Goal: Information Seeking & Learning: Learn about a topic

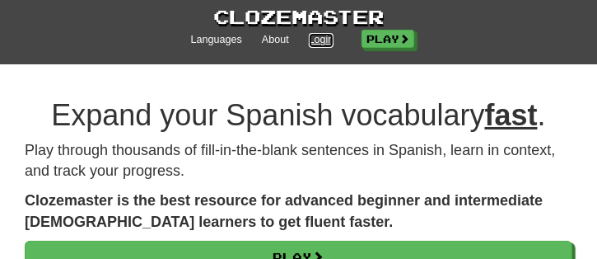
click at [314, 35] on link "Login" at bounding box center [322, 40] width 26 height 15
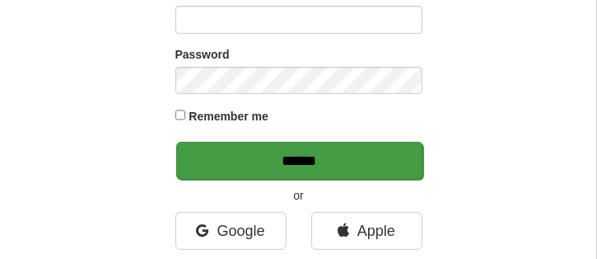
scroll to position [165, 0]
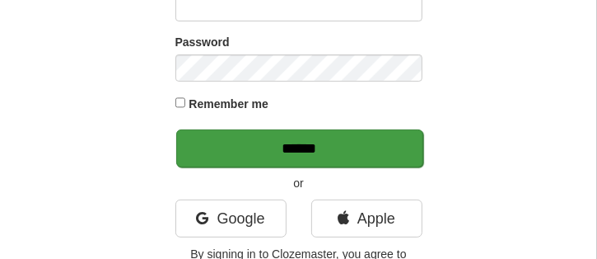
type input "********"
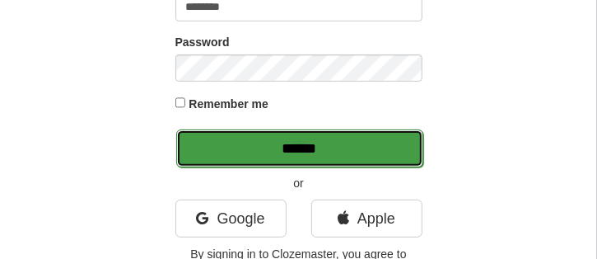
click at [326, 149] on input "******" at bounding box center [299, 148] width 247 height 38
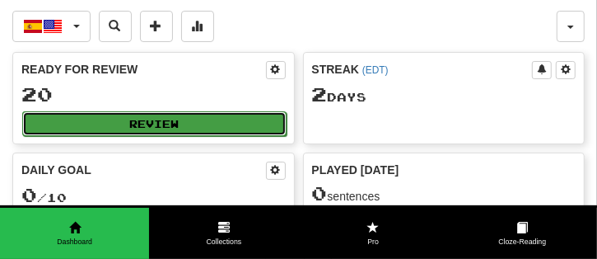
click at [175, 119] on button "Review" at bounding box center [154, 123] width 264 height 25
select select "**"
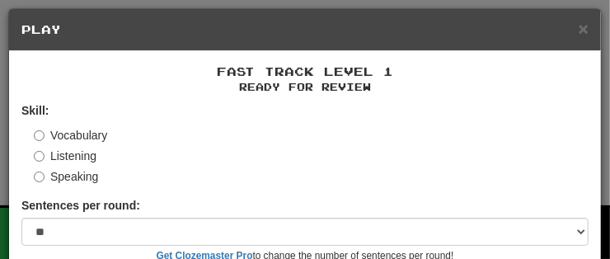
click at [37, 157] on div "Skill: Vocabulary Listening Speaking" at bounding box center [304, 143] width 567 height 82
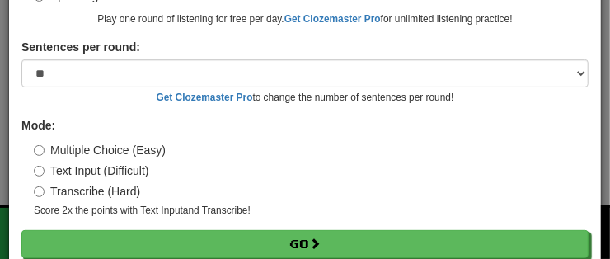
scroll to position [200, 0]
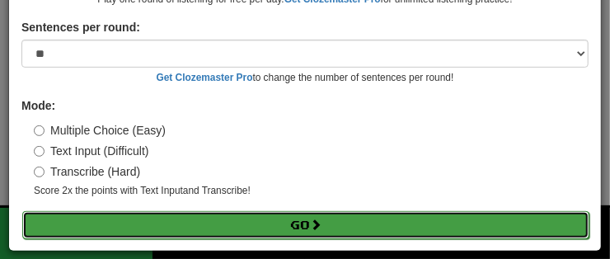
click at [283, 220] on button "Go" at bounding box center [305, 225] width 567 height 28
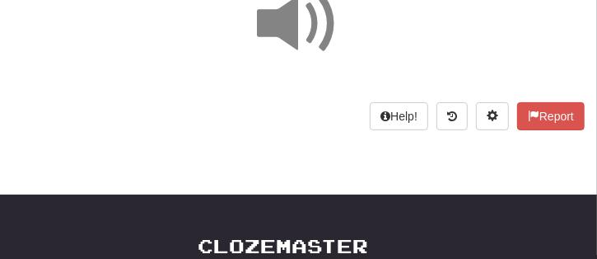
scroll to position [82, 0]
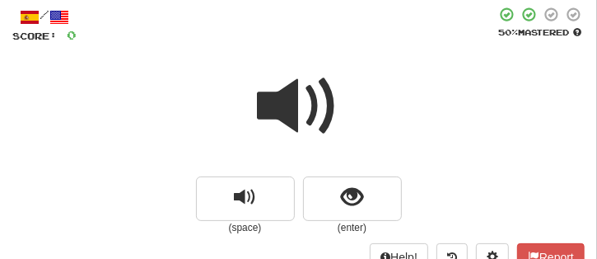
click at [300, 113] on span at bounding box center [299, 106] width 82 height 82
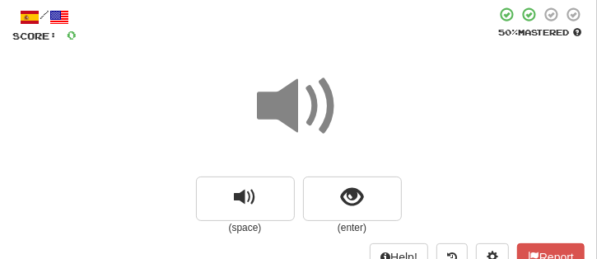
click at [300, 113] on span at bounding box center [299, 106] width 82 height 82
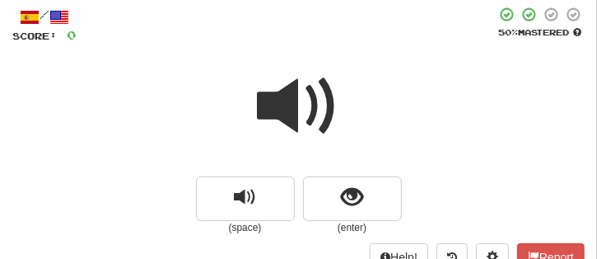
click at [300, 113] on span at bounding box center [299, 106] width 82 height 82
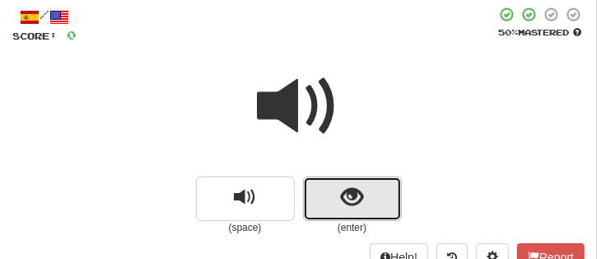
click at [353, 196] on span "show sentence" at bounding box center [352, 197] width 22 height 22
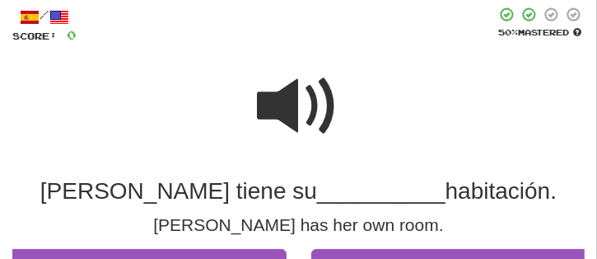
click at [318, 96] on span at bounding box center [299, 106] width 82 height 82
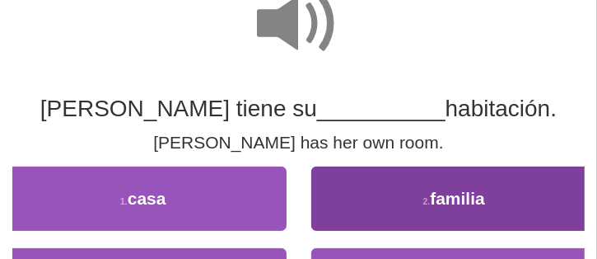
scroll to position [247, 0]
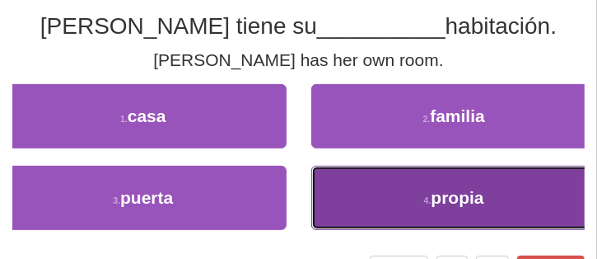
click at [471, 198] on span "propia" at bounding box center [458, 197] width 53 height 19
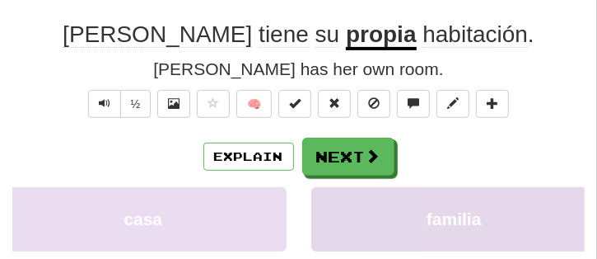
scroll to position [255, 0]
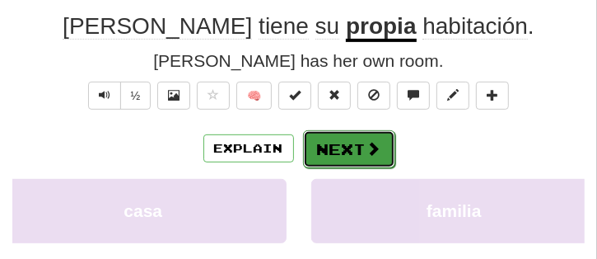
click at [353, 152] on button "Next" at bounding box center [349, 149] width 92 height 38
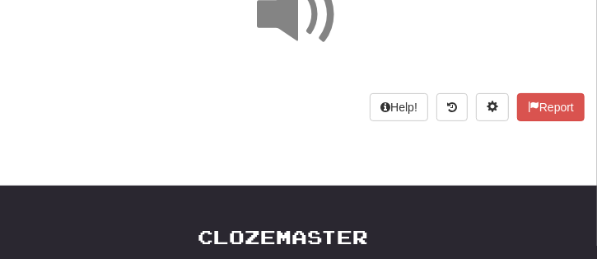
scroll to position [91, 0]
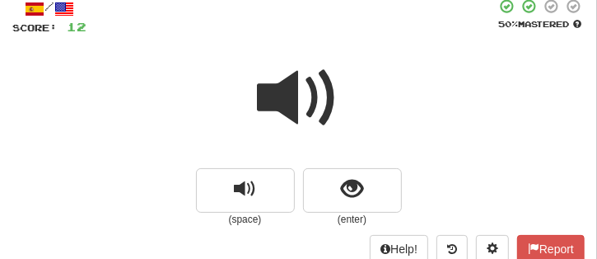
click at [309, 97] on span at bounding box center [299, 98] width 82 height 82
click at [297, 98] on span at bounding box center [299, 98] width 82 height 82
click at [289, 86] on span at bounding box center [299, 98] width 82 height 82
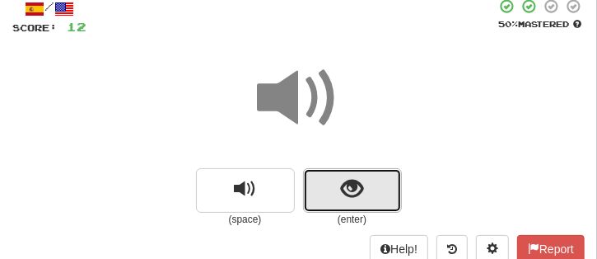
click at [359, 189] on span "show sentence" at bounding box center [352, 189] width 22 height 22
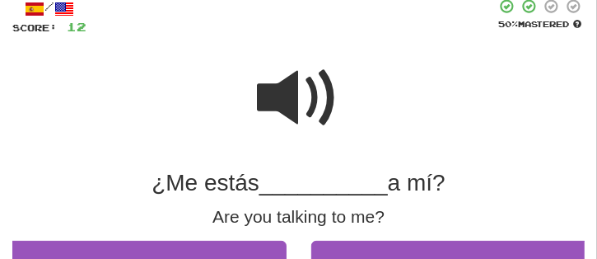
click at [307, 100] on span at bounding box center [299, 98] width 82 height 82
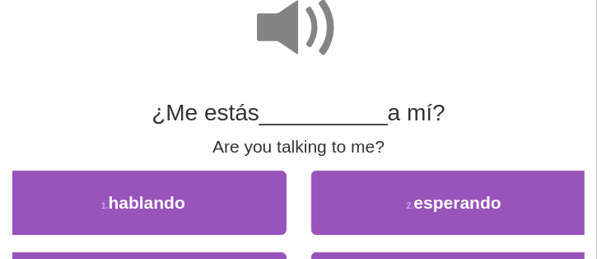
scroll to position [173, 0]
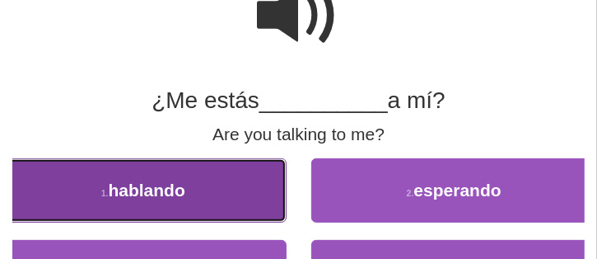
click at [189, 194] on button "1 . hablando" at bounding box center [143, 190] width 287 height 64
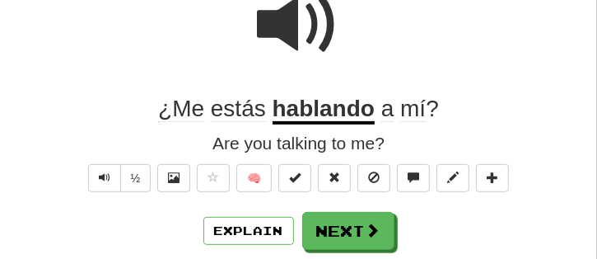
scroll to position [181, 0]
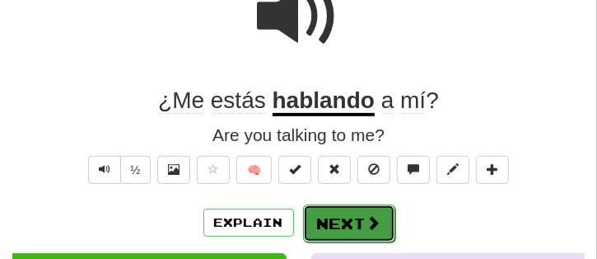
click at [367, 217] on span at bounding box center [374, 222] width 15 height 15
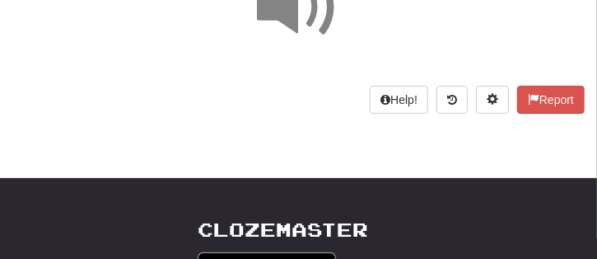
scroll to position [16, 0]
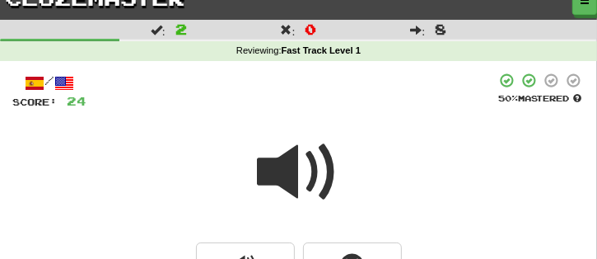
click at [318, 171] on span at bounding box center [299, 172] width 82 height 82
click at [316, 171] on span at bounding box center [299, 172] width 82 height 82
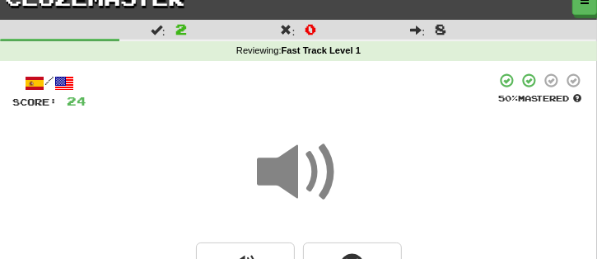
click at [316, 171] on span at bounding box center [299, 172] width 82 height 82
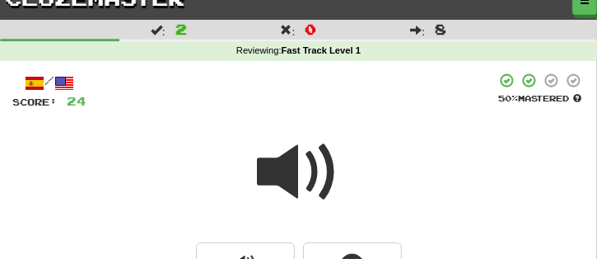
click at [310, 171] on span at bounding box center [299, 172] width 82 height 82
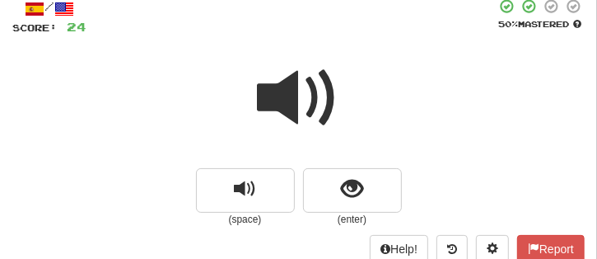
scroll to position [100, 0]
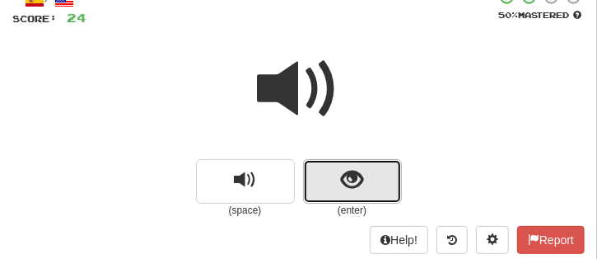
click at [361, 185] on span "show sentence" at bounding box center [352, 180] width 22 height 22
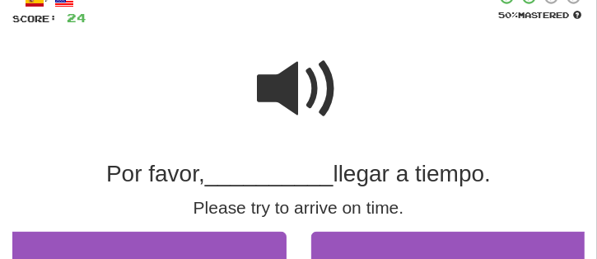
click at [322, 92] on span at bounding box center [299, 89] width 82 height 82
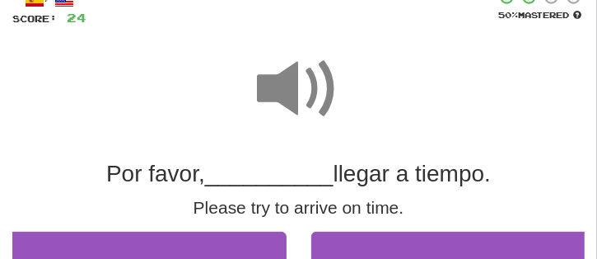
scroll to position [264, 0]
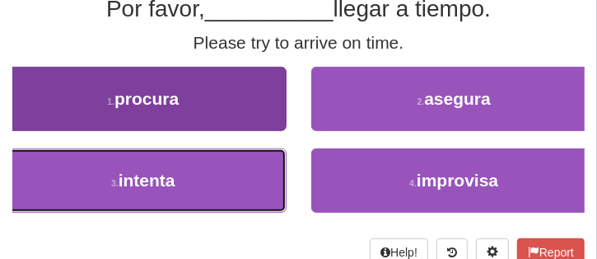
click at [181, 198] on button "3 . intenta" at bounding box center [143, 180] width 287 height 64
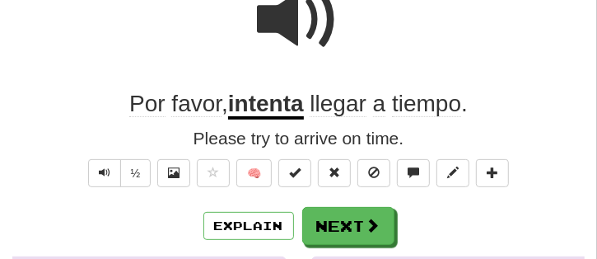
scroll to position [190, 0]
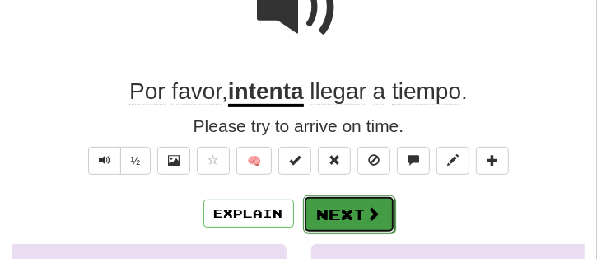
click at [356, 213] on button "Next" at bounding box center [349, 214] width 92 height 38
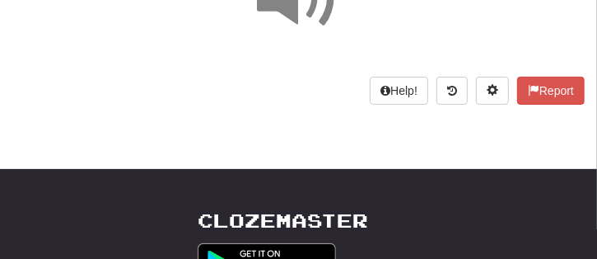
scroll to position [26, 0]
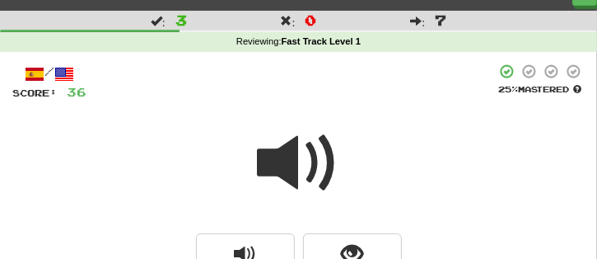
click at [301, 167] on span at bounding box center [299, 163] width 82 height 82
click at [302, 163] on span at bounding box center [299, 163] width 82 height 82
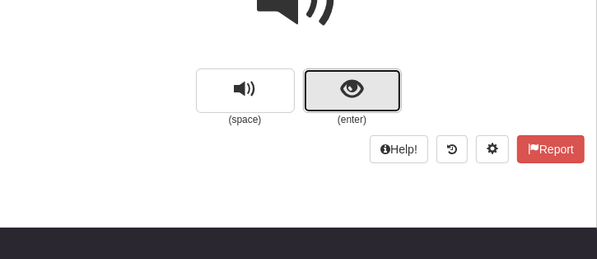
click at [375, 91] on button "show sentence" at bounding box center [352, 90] width 99 height 44
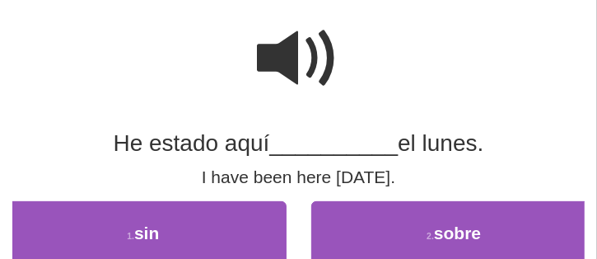
scroll to position [108, 0]
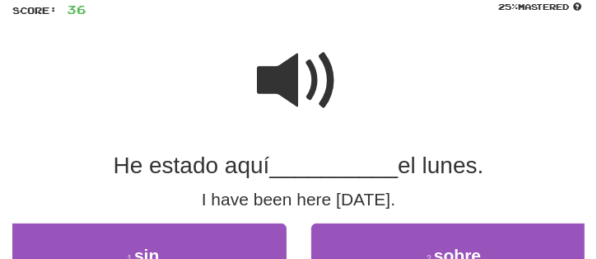
click at [306, 100] on span at bounding box center [299, 81] width 82 height 82
click at [297, 101] on span at bounding box center [299, 81] width 82 height 82
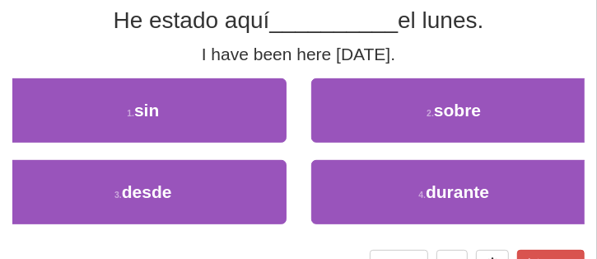
scroll to position [273, 0]
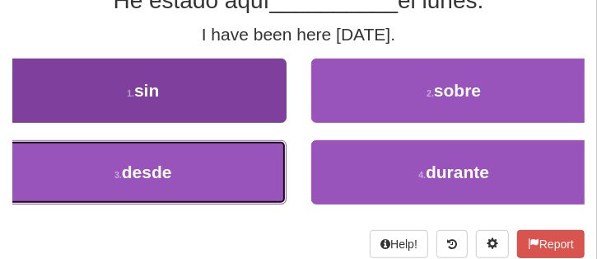
click at [160, 185] on button "3 . desde" at bounding box center [143, 172] width 287 height 64
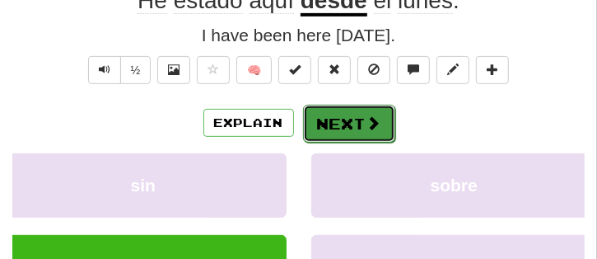
click at [373, 120] on span at bounding box center [374, 122] width 15 height 15
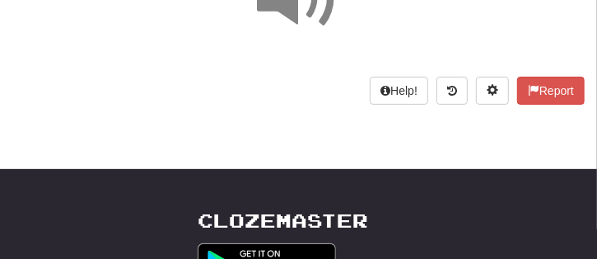
scroll to position [116, 0]
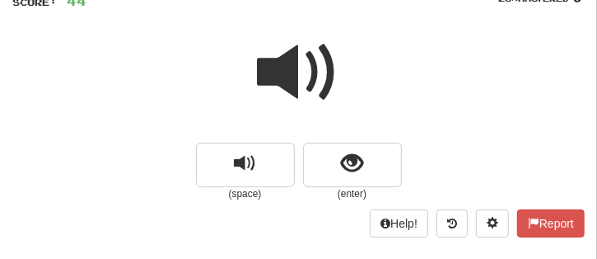
click at [311, 69] on span at bounding box center [299, 72] width 82 height 82
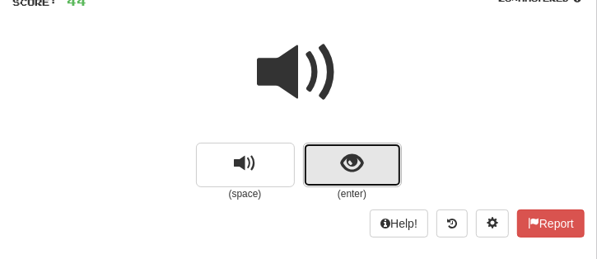
click at [373, 163] on button "show sentence" at bounding box center [352, 165] width 99 height 44
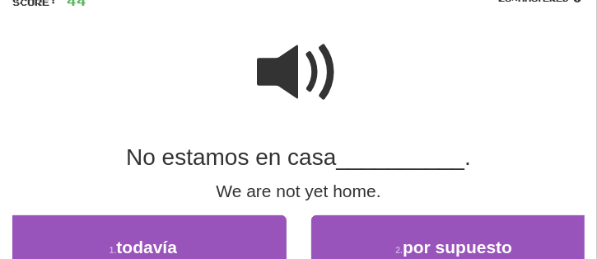
click at [304, 59] on span at bounding box center [299, 72] width 82 height 82
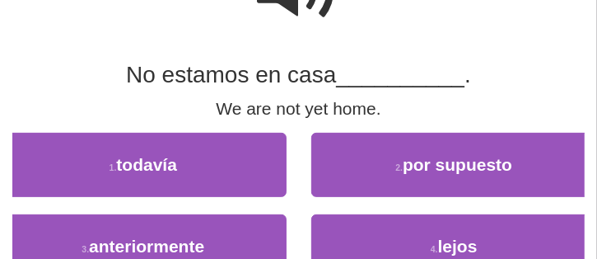
scroll to position [281, 0]
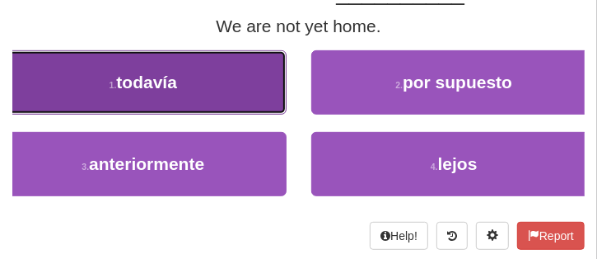
click at [198, 93] on button "1 . todavía" at bounding box center [143, 82] width 287 height 64
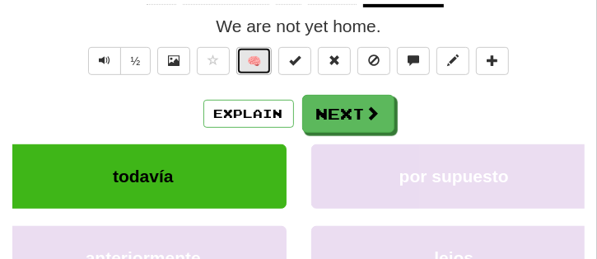
click at [258, 65] on button "🧠" at bounding box center [253, 61] width 35 height 28
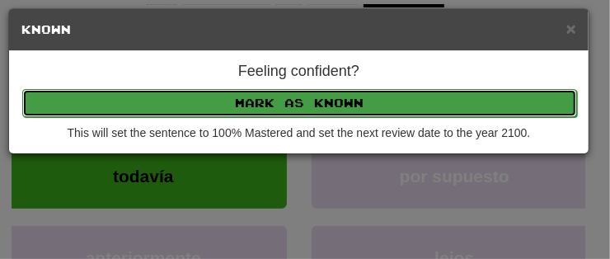
click at [283, 104] on button "Mark as Known" at bounding box center [299, 103] width 554 height 28
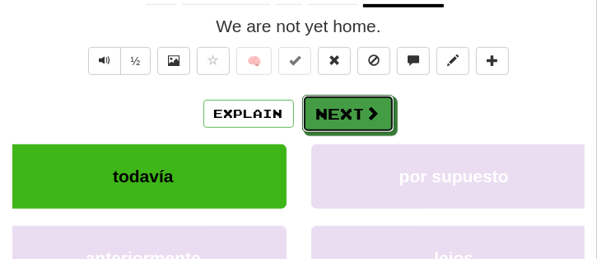
click at [347, 116] on button "Next" at bounding box center [348, 114] width 92 height 38
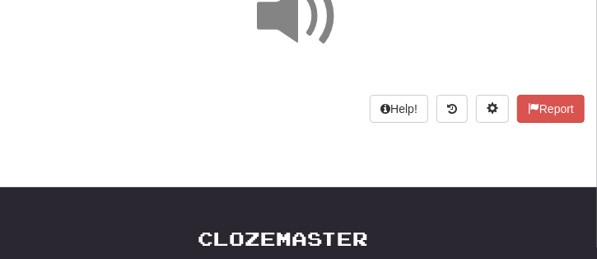
scroll to position [125, 0]
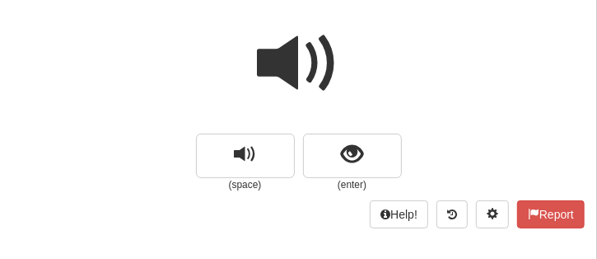
click at [292, 73] on span at bounding box center [299, 63] width 82 height 82
click at [296, 73] on span at bounding box center [299, 63] width 82 height 82
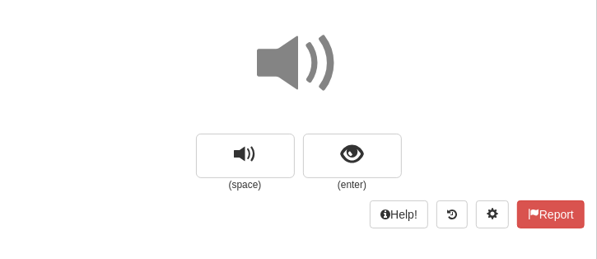
click at [296, 73] on span at bounding box center [299, 63] width 82 height 82
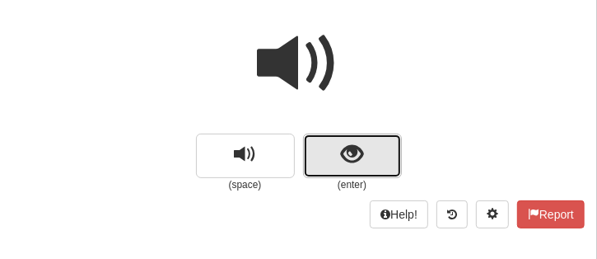
click at [355, 154] on span "show sentence" at bounding box center [352, 154] width 22 height 22
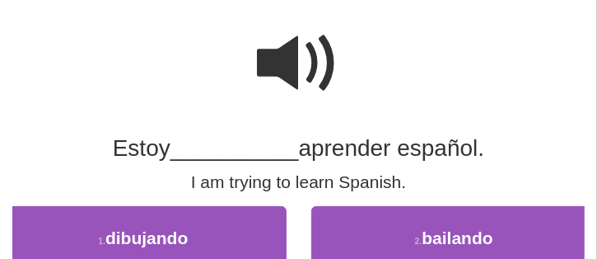
scroll to position [208, 0]
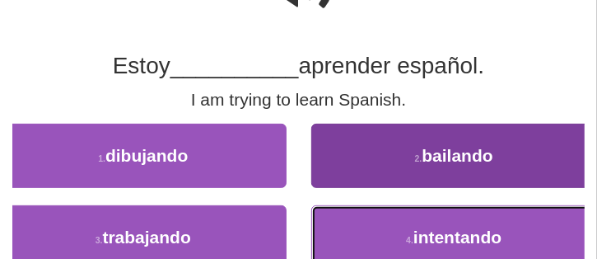
click at [398, 221] on button "4 . intentando" at bounding box center [454, 237] width 287 height 64
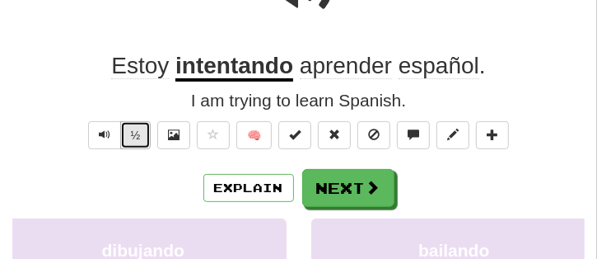
click at [148, 141] on button "½" at bounding box center [135, 135] width 31 height 28
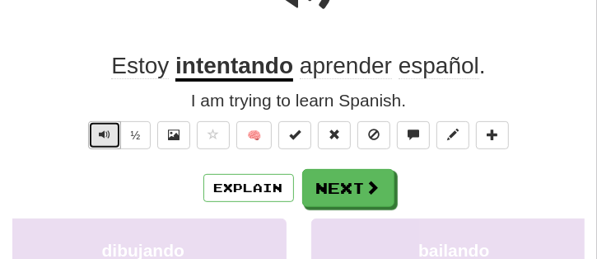
click at [103, 141] on button "Text-to-speech controls" at bounding box center [104, 135] width 33 height 28
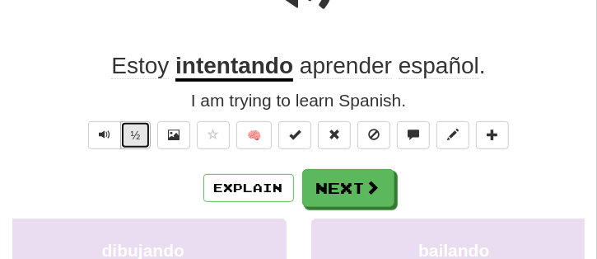
click at [127, 136] on button "½" at bounding box center [135, 135] width 31 height 28
click at [128, 135] on button "½" at bounding box center [135, 135] width 31 height 28
click at [346, 72] on span "aprender" at bounding box center [346, 66] width 92 height 26
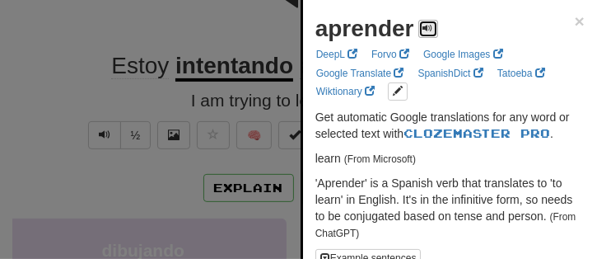
click at [423, 32] on span at bounding box center [428, 28] width 10 height 10
click at [420, 33] on button at bounding box center [428, 29] width 20 height 18
click at [428, 26] on span at bounding box center [428, 28] width 10 height 10
click at [427, 26] on span at bounding box center [428, 28] width 10 height 10
click at [426, 26] on span at bounding box center [428, 28] width 10 height 10
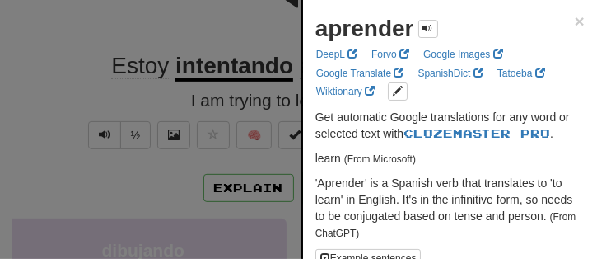
click at [245, 30] on div at bounding box center [298, 129] width 597 height 259
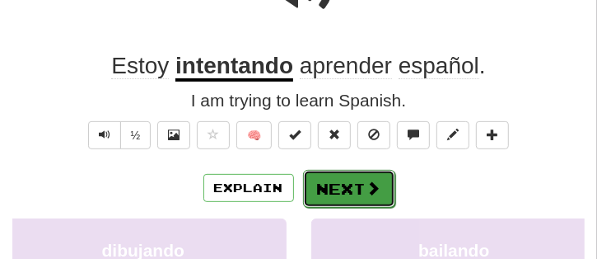
click at [358, 186] on button "Next" at bounding box center [349, 189] width 92 height 38
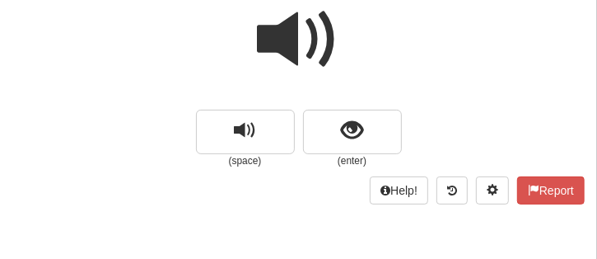
scroll to position [51, 0]
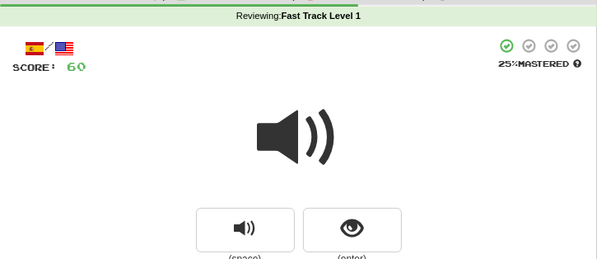
click at [310, 151] on span at bounding box center [299, 137] width 82 height 82
click at [329, 145] on span at bounding box center [299, 137] width 82 height 82
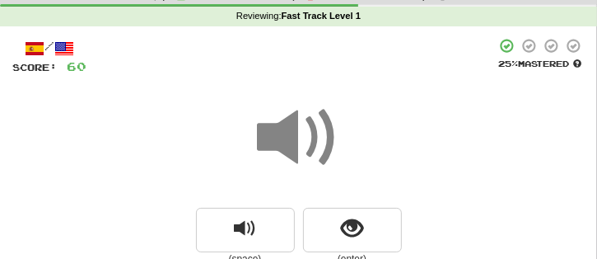
click at [331, 142] on span at bounding box center [299, 137] width 82 height 82
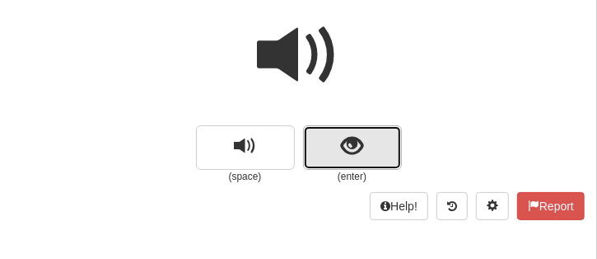
click at [363, 131] on button "show sentence" at bounding box center [352, 147] width 99 height 44
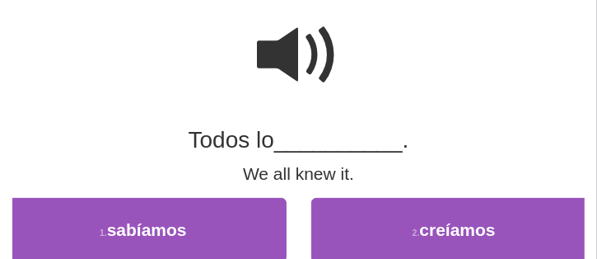
click at [316, 52] on span at bounding box center [299, 55] width 82 height 82
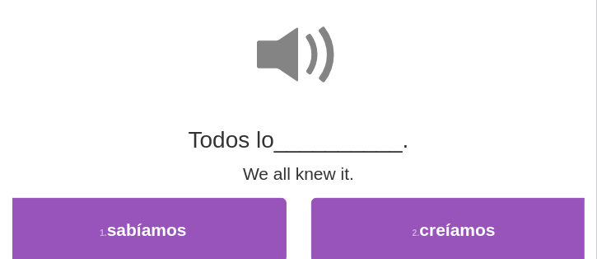
scroll to position [216, 0]
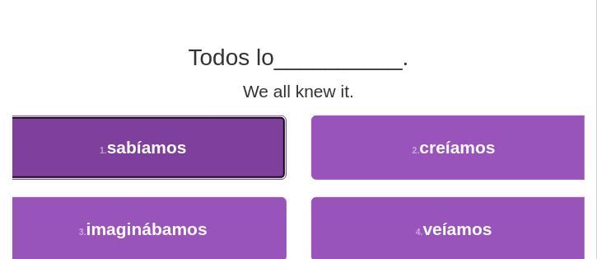
click at [135, 161] on button "1 . sabíamos" at bounding box center [143, 147] width 287 height 64
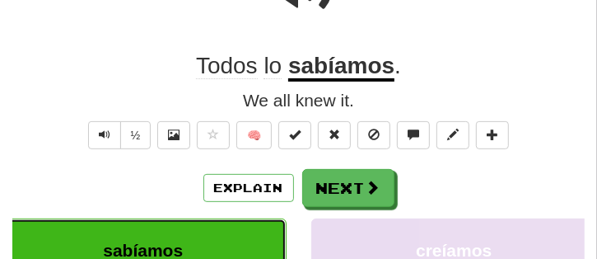
scroll to position [224, 0]
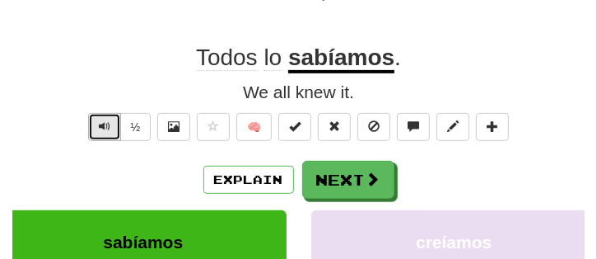
click at [98, 129] on button "Text-to-speech controls" at bounding box center [104, 127] width 33 height 28
click at [103, 125] on span "Text-to-speech controls" at bounding box center [105, 126] width 12 height 12
click at [104, 129] on span "Text-to-speech controls" at bounding box center [105, 126] width 12 height 12
click at [103, 129] on span "Text-to-speech controls" at bounding box center [105, 126] width 12 height 12
click at [103, 128] on span "Text-to-speech controls" at bounding box center [105, 126] width 12 height 12
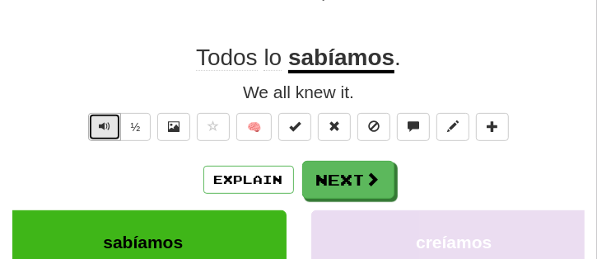
click at [103, 128] on span "Text-to-speech controls" at bounding box center [105, 126] width 12 height 12
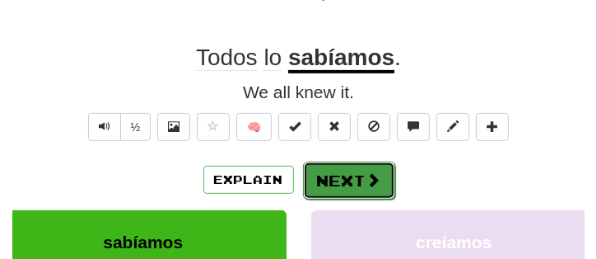
click at [373, 182] on span at bounding box center [374, 179] width 15 height 15
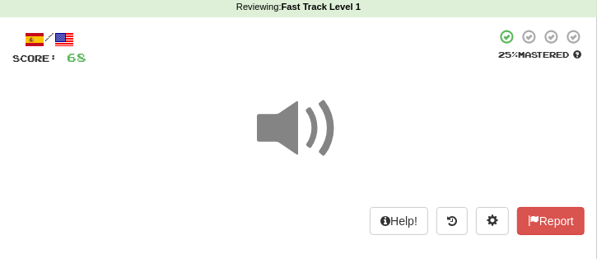
scroll to position [59, 0]
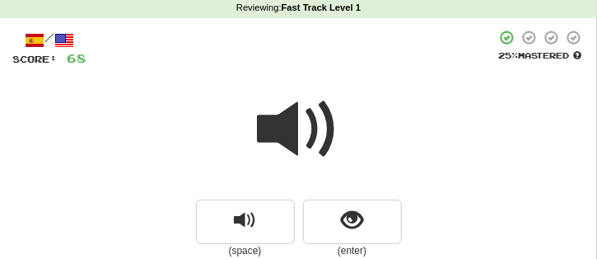
click at [295, 139] on span at bounding box center [299, 129] width 82 height 82
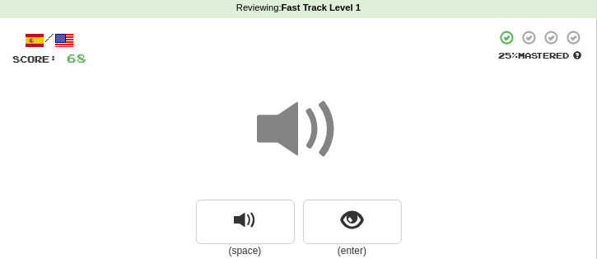
click at [296, 138] on span at bounding box center [299, 129] width 82 height 82
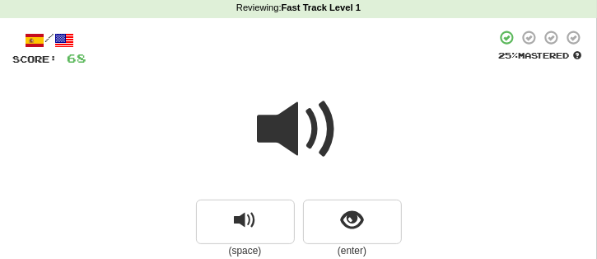
click at [296, 138] on span at bounding box center [299, 129] width 82 height 82
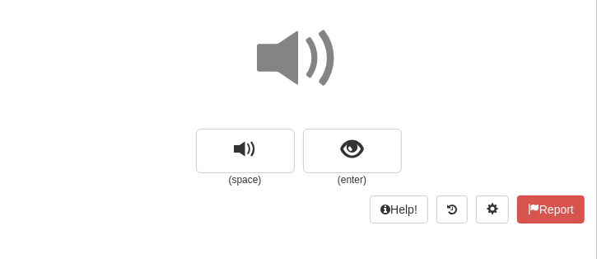
scroll to position [143, 0]
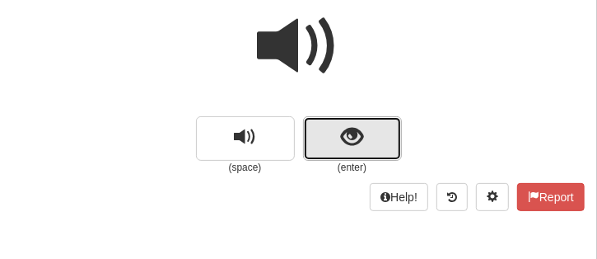
click at [359, 133] on span "show sentence" at bounding box center [352, 137] width 22 height 22
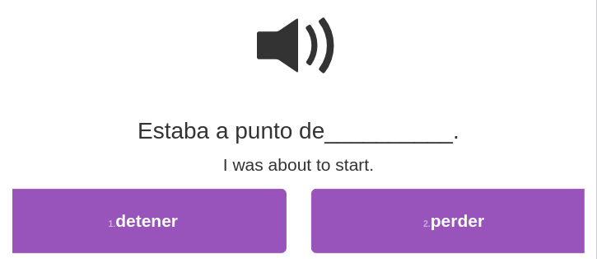
click at [306, 16] on span at bounding box center [299, 46] width 82 height 82
click at [299, 49] on span at bounding box center [299, 46] width 82 height 82
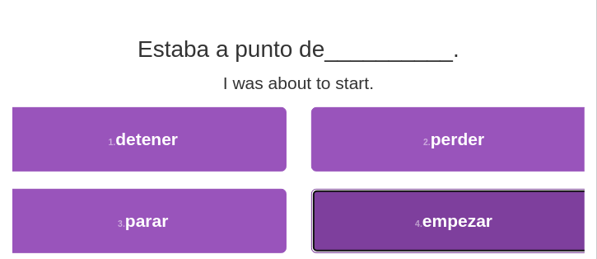
click at [404, 205] on button "4 . empezar" at bounding box center [454, 221] width 287 height 64
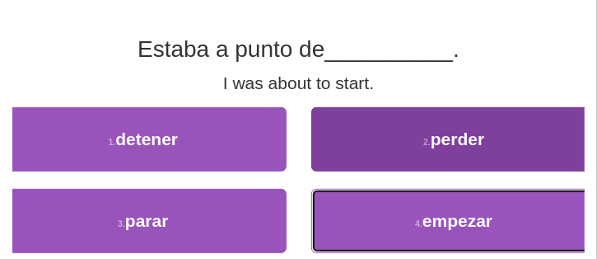
scroll to position [233, 0]
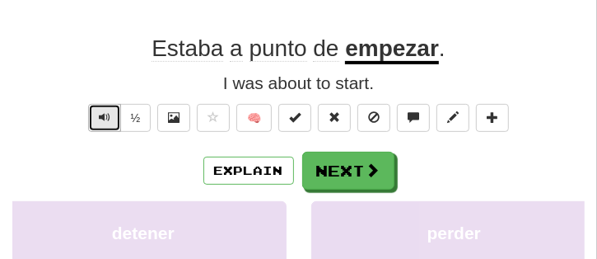
click at [101, 111] on span "Text-to-speech controls" at bounding box center [105, 117] width 12 height 12
click at [116, 116] on button "Text-to-speech controls" at bounding box center [104, 118] width 33 height 28
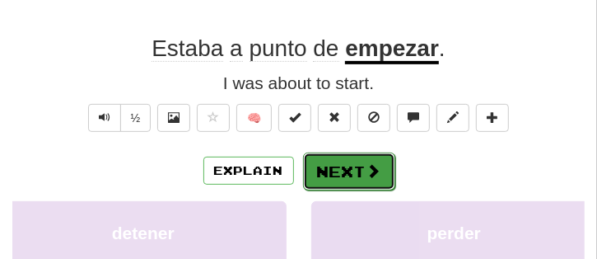
click at [358, 157] on button "Next" at bounding box center [349, 171] width 92 height 38
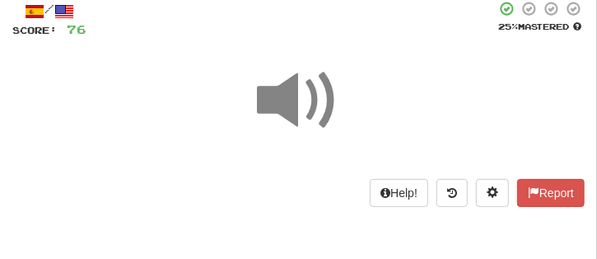
scroll to position [68, 0]
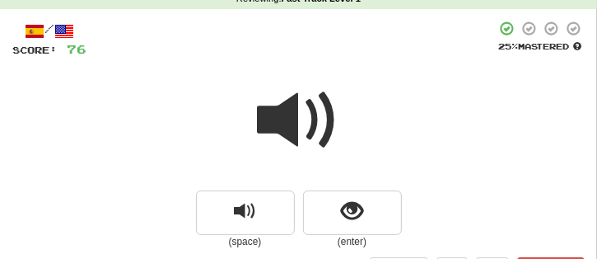
click at [299, 133] on span at bounding box center [299, 120] width 82 height 82
click at [299, 129] on span at bounding box center [299, 120] width 82 height 82
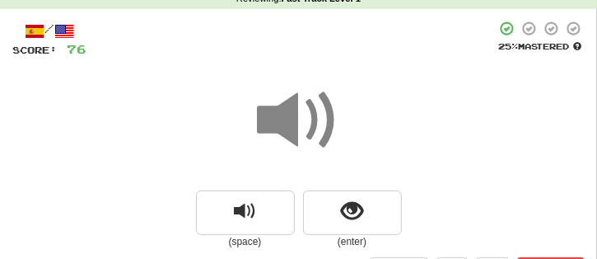
click at [299, 129] on span at bounding box center [299, 120] width 82 height 82
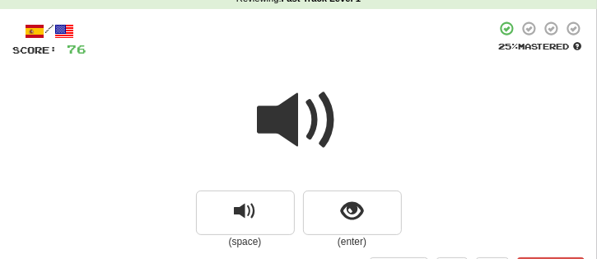
click at [299, 129] on span at bounding box center [299, 120] width 82 height 82
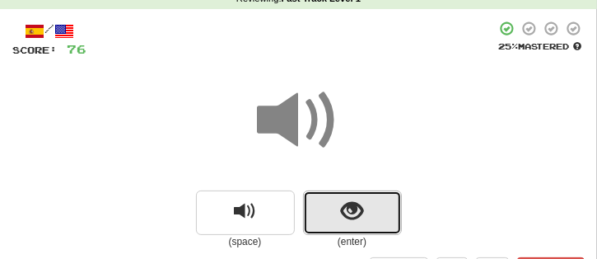
click at [365, 208] on button "show sentence" at bounding box center [352, 212] width 99 height 44
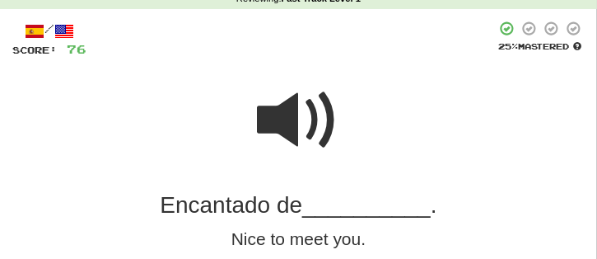
click at [328, 94] on span at bounding box center [299, 120] width 82 height 82
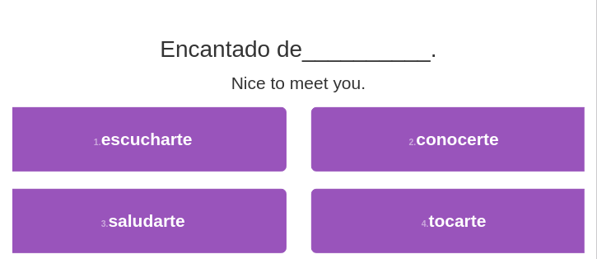
scroll to position [233, 0]
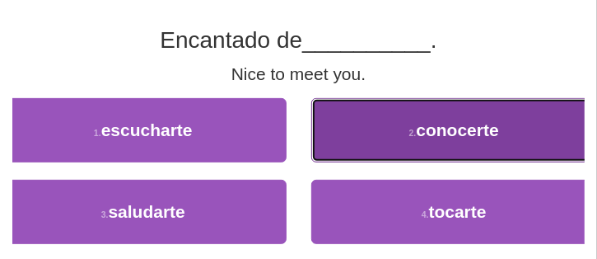
click at [400, 138] on button "2 . conocerte" at bounding box center [454, 130] width 287 height 64
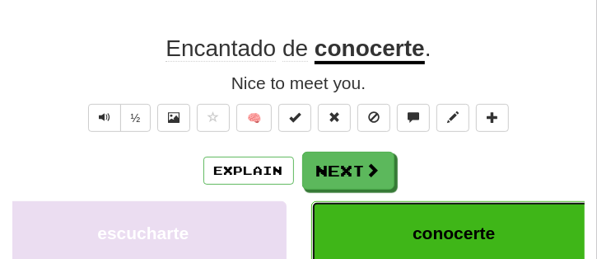
scroll to position [241, 0]
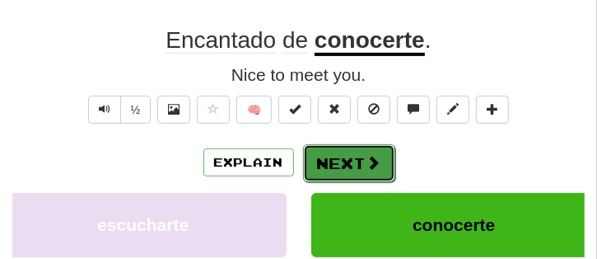
click at [343, 160] on button "Next" at bounding box center [349, 163] width 92 height 38
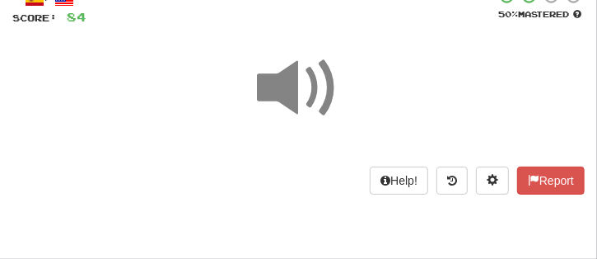
scroll to position [77, 0]
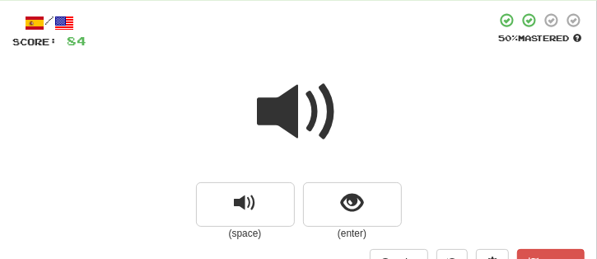
click at [302, 119] on span at bounding box center [299, 112] width 82 height 82
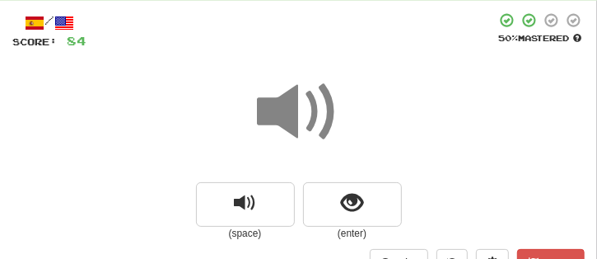
click at [302, 119] on span at bounding box center [299, 112] width 82 height 82
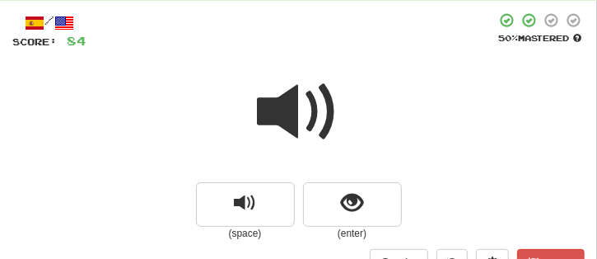
click at [302, 119] on span at bounding box center [299, 112] width 82 height 82
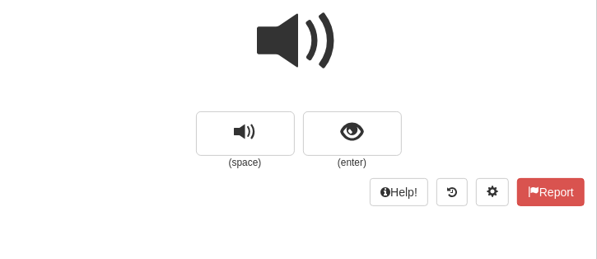
scroll to position [159, 0]
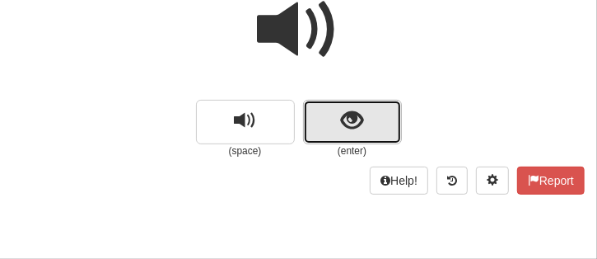
click at [377, 123] on button "show sentence" at bounding box center [352, 122] width 99 height 44
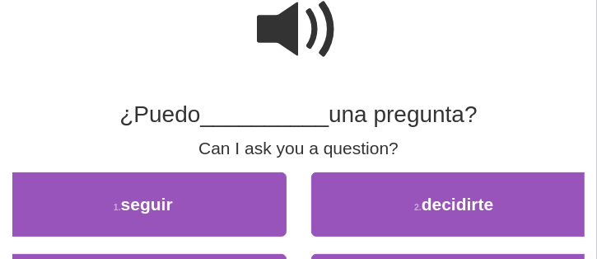
click at [314, 32] on span at bounding box center [299, 29] width 82 height 82
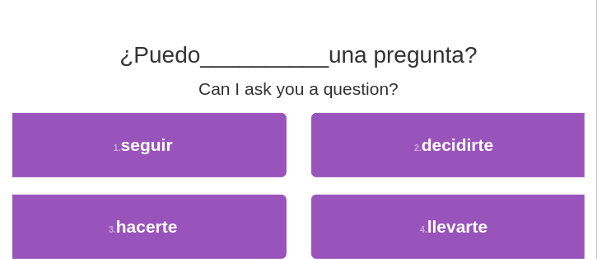
scroll to position [241, 0]
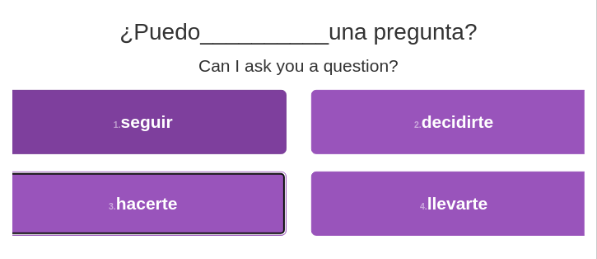
click at [225, 189] on button "3 . hacerte" at bounding box center [143, 203] width 287 height 64
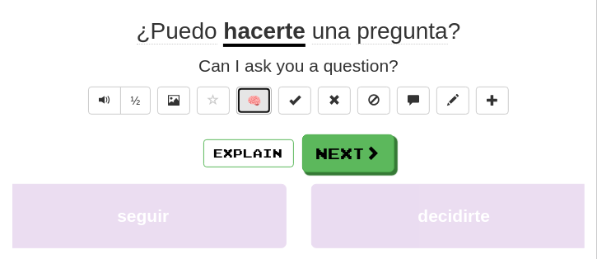
click at [255, 102] on button "🧠" at bounding box center [253, 100] width 35 height 28
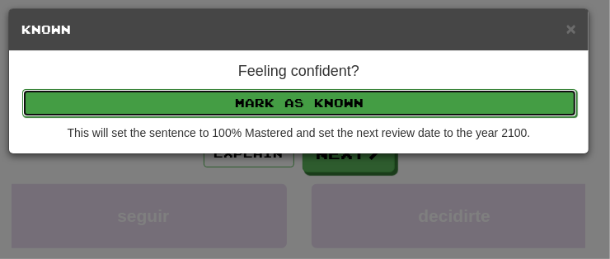
click at [264, 96] on button "Mark as Known" at bounding box center [299, 103] width 554 height 28
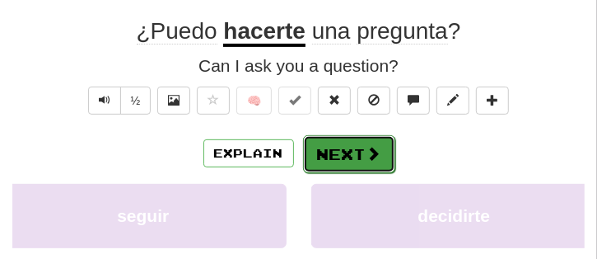
click at [335, 147] on button "Next" at bounding box center [349, 154] width 92 height 38
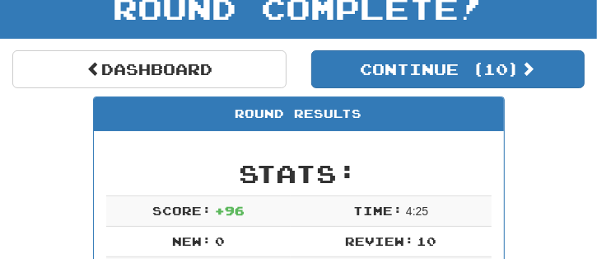
scroll to position [76, 0]
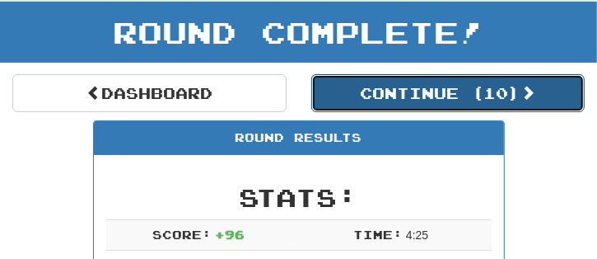
click at [401, 91] on button "Continue ( 10 )" at bounding box center [448, 93] width 274 height 38
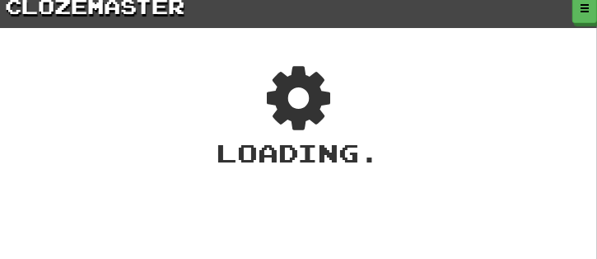
scroll to position [0, 0]
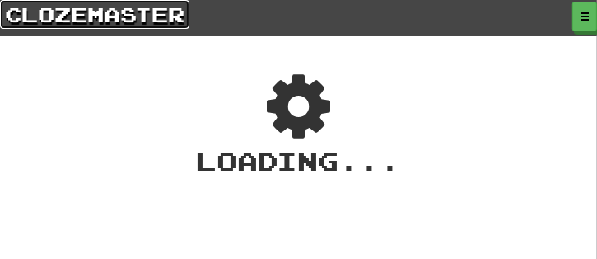
click at [127, 16] on link "clozemaster" at bounding box center [94, 14] width 189 height 29
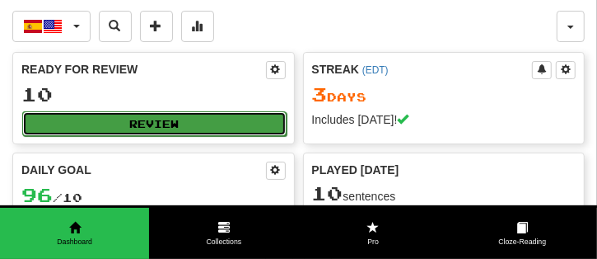
click at [192, 124] on button "Review" at bounding box center [154, 123] width 264 height 25
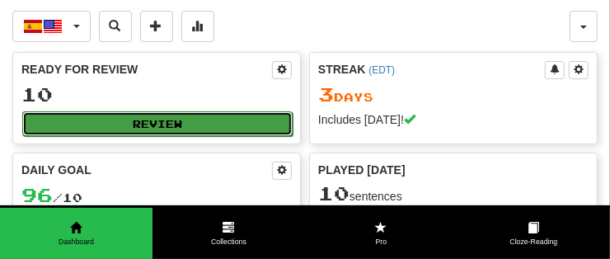
select select "**"
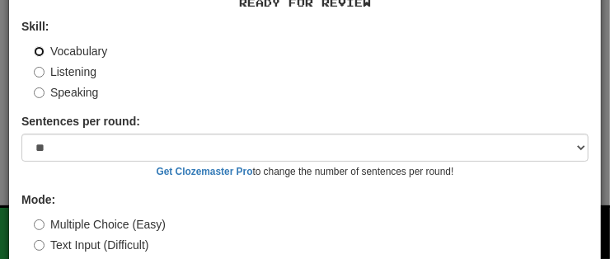
scroll to position [157, 0]
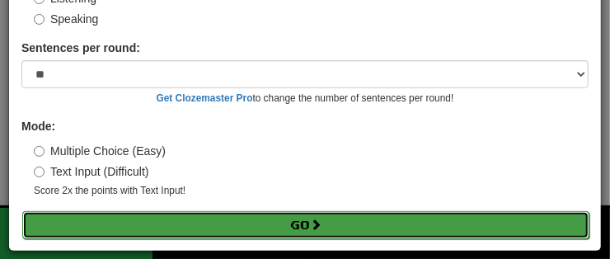
click at [158, 217] on button "Go" at bounding box center [305, 225] width 567 height 28
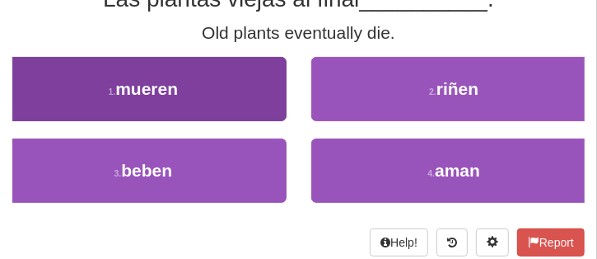
scroll to position [82, 0]
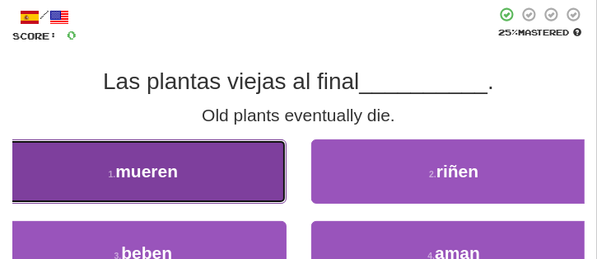
click at [269, 155] on button "1 . mueren" at bounding box center [143, 171] width 287 height 64
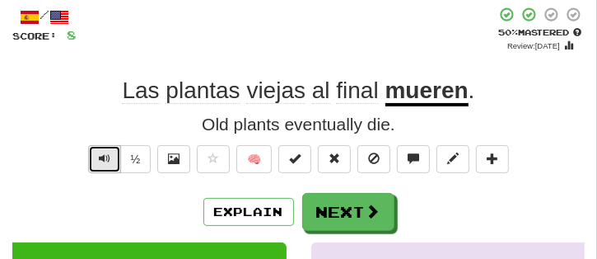
click at [100, 152] on span "Text-to-speech controls" at bounding box center [105, 158] width 12 height 12
click at [92, 149] on button "Text-to-speech controls" at bounding box center [104, 159] width 33 height 28
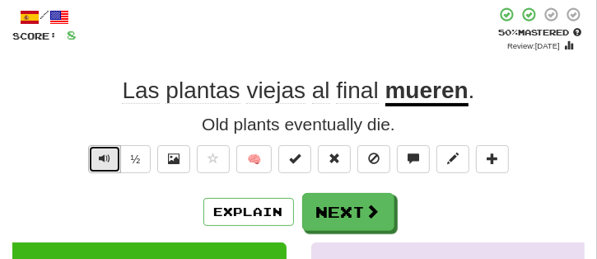
click at [92, 149] on button "Text-to-speech controls" at bounding box center [104, 159] width 33 height 28
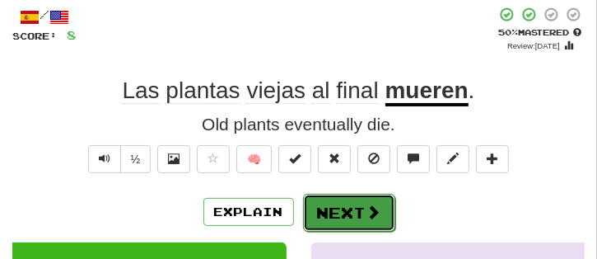
click at [362, 201] on button "Next" at bounding box center [349, 213] width 92 height 38
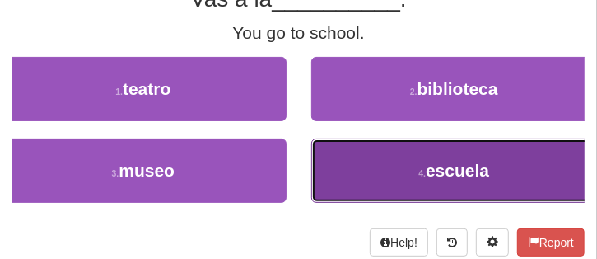
click at [366, 170] on button "4 . escuela" at bounding box center [454, 170] width 287 height 64
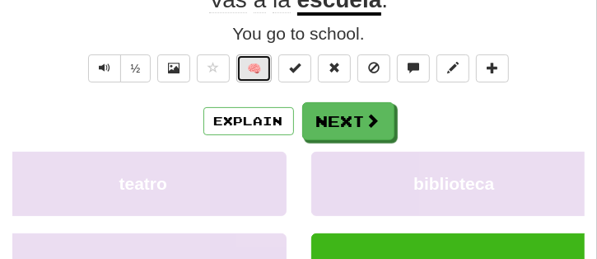
click at [264, 63] on button "🧠" at bounding box center [253, 68] width 35 height 28
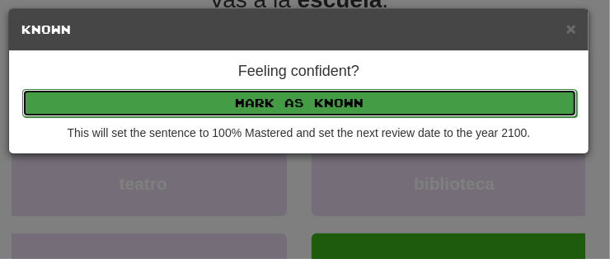
click at [273, 100] on button "Mark as Known" at bounding box center [299, 103] width 554 height 28
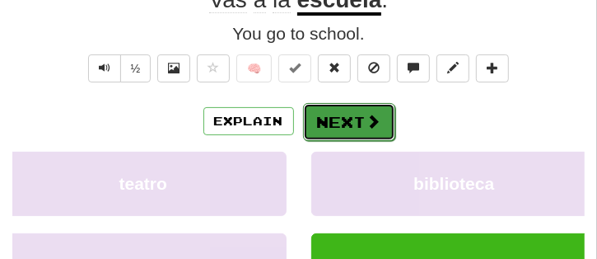
click at [332, 125] on button "Next" at bounding box center [349, 122] width 92 height 38
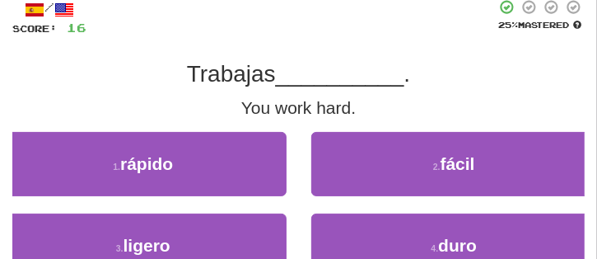
scroll to position [82, 0]
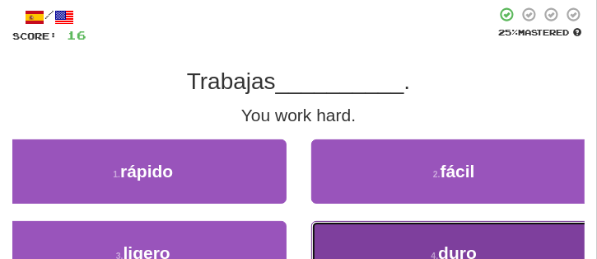
click at [413, 232] on button "4 . duro" at bounding box center [454, 253] width 287 height 64
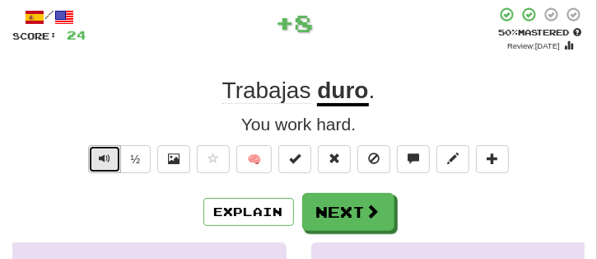
click at [105, 159] on span "Text-to-speech controls" at bounding box center [105, 158] width 12 height 12
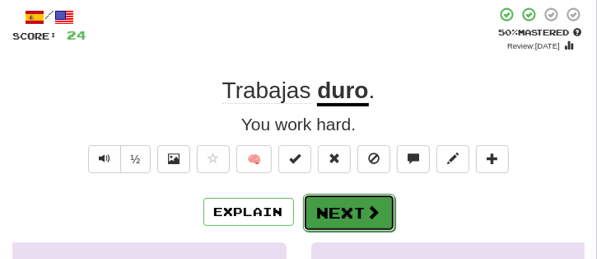
click at [344, 208] on button "Next" at bounding box center [349, 213] width 92 height 38
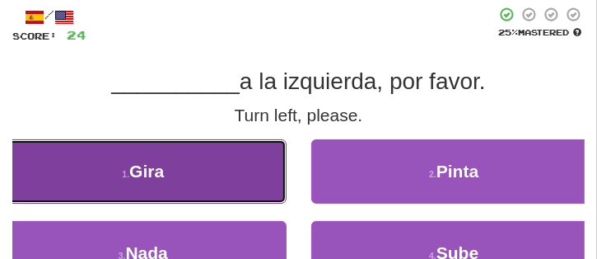
click at [224, 179] on button "1 . [GEOGRAPHIC_DATA]" at bounding box center [143, 171] width 287 height 64
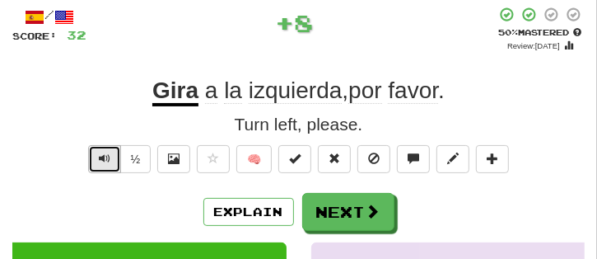
click at [105, 156] on span "Text-to-speech controls" at bounding box center [105, 158] width 12 height 12
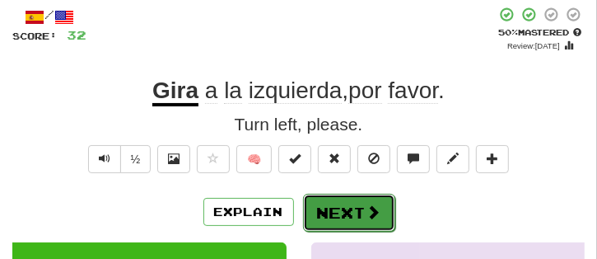
click at [336, 203] on button "Next" at bounding box center [349, 213] width 92 height 38
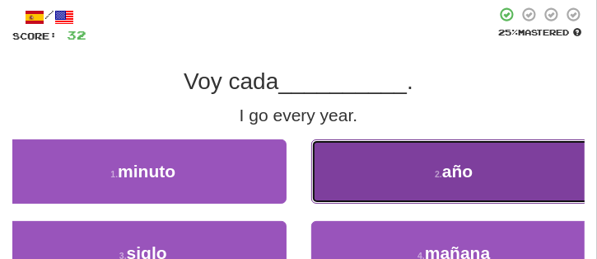
click at [379, 171] on button "2 . año" at bounding box center [454, 171] width 287 height 64
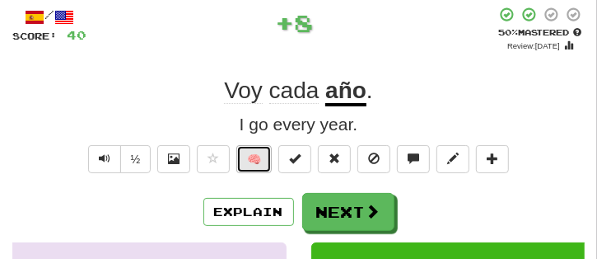
click at [256, 163] on button "🧠" at bounding box center [253, 159] width 35 height 28
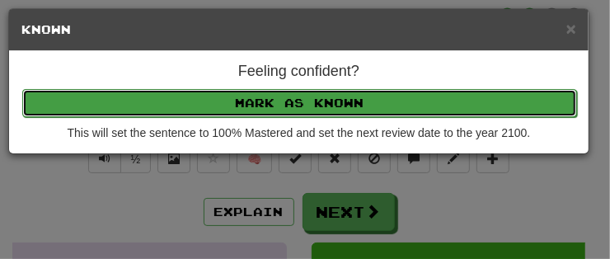
click at [298, 97] on button "Mark as Known" at bounding box center [299, 103] width 554 height 28
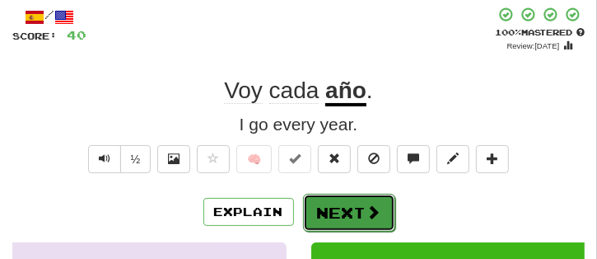
click at [359, 204] on button "Next" at bounding box center [349, 213] width 92 height 38
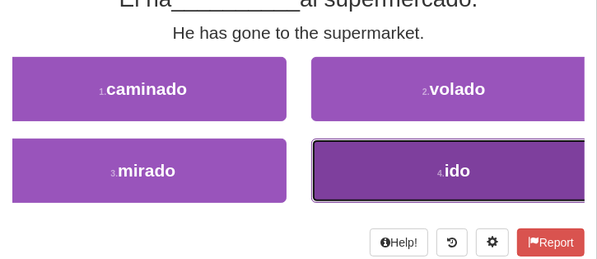
click at [369, 181] on button "4 . ido" at bounding box center [454, 170] width 287 height 64
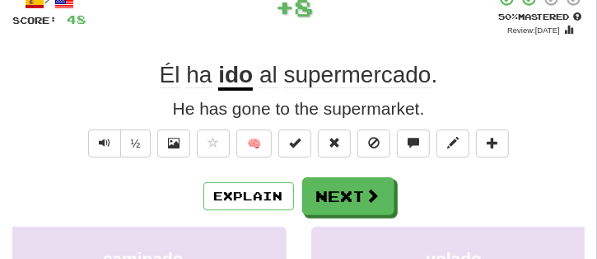
scroll to position [91, 0]
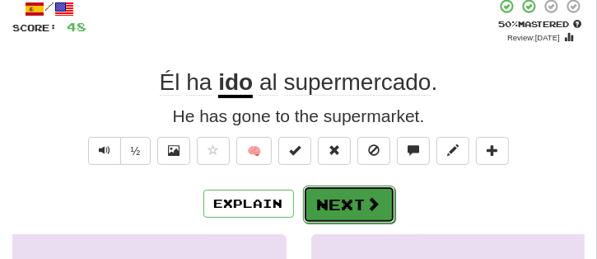
click at [367, 206] on span at bounding box center [374, 203] width 15 height 15
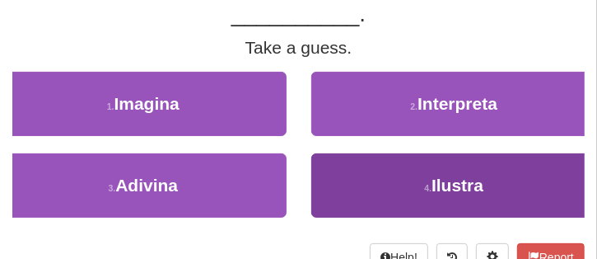
scroll to position [165, 0]
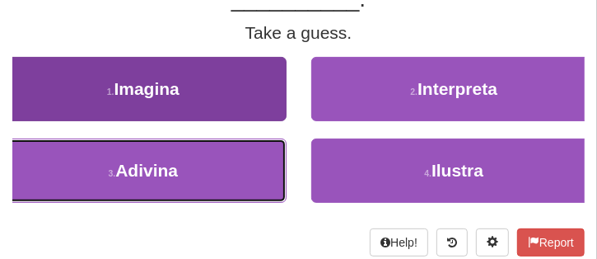
click at [173, 173] on span "Adivina" at bounding box center [146, 170] width 63 height 19
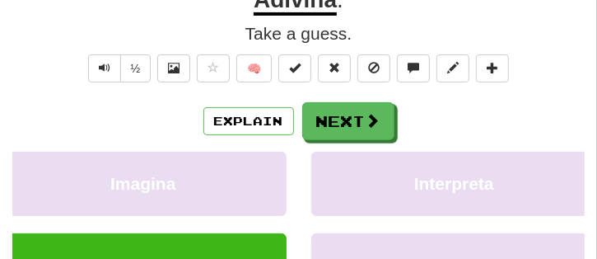
click at [113, 114] on div "Explain Next" at bounding box center [298, 121] width 573 height 38
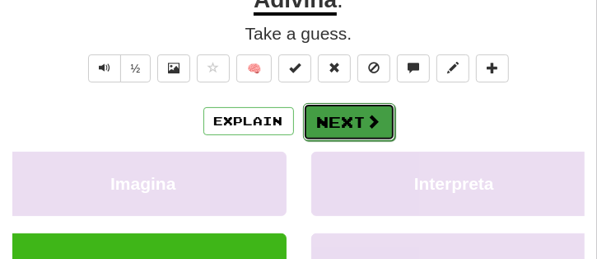
click at [372, 124] on span at bounding box center [374, 121] width 15 height 15
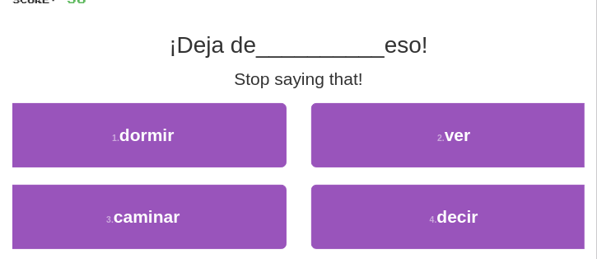
scroll to position [165, 0]
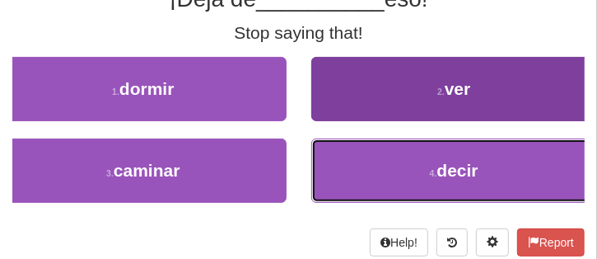
click at [461, 151] on button "4 . decir" at bounding box center [454, 170] width 287 height 64
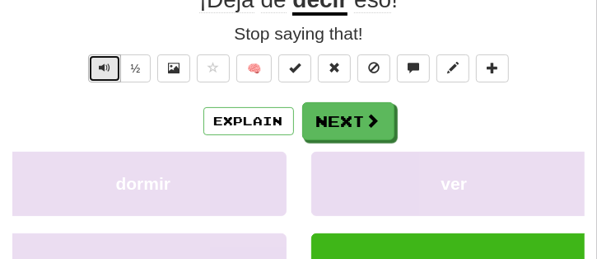
click at [105, 73] on button "Text-to-speech controls" at bounding box center [104, 68] width 33 height 28
drag, startPoint x: 105, startPoint y: 73, endPoint x: 96, endPoint y: 89, distance: 18.1
click at [105, 74] on button "Text-to-speech controls" at bounding box center [104, 68] width 33 height 28
click at [96, 72] on button "Text-to-speech controls" at bounding box center [104, 68] width 33 height 28
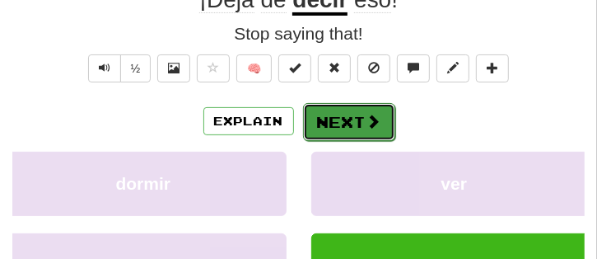
click at [367, 124] on span at bounding box center [374, 121] width 15 height 15
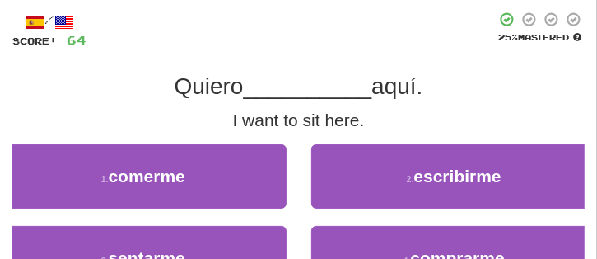
scroll to position [165, 0]
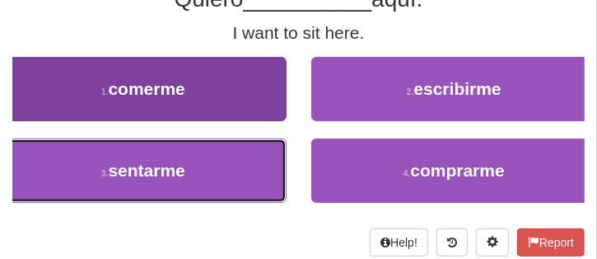
click at [192, 183] on button "3 . sentarme" at bounding box center [143, 170] width 287 height 64
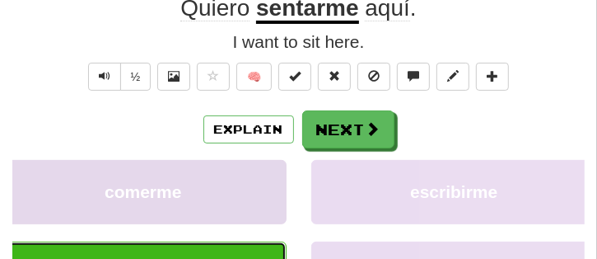
scroll to position [173, 0]
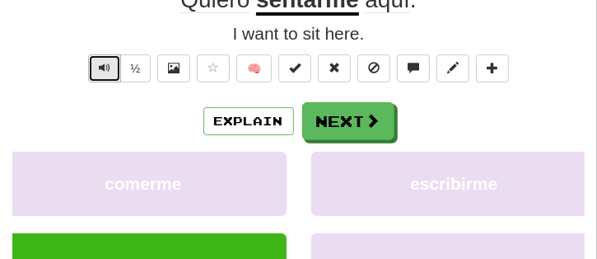
click at [107, 69] on span "Text-to-speech controls" at bounding box center [105, 68] width 12 height 12
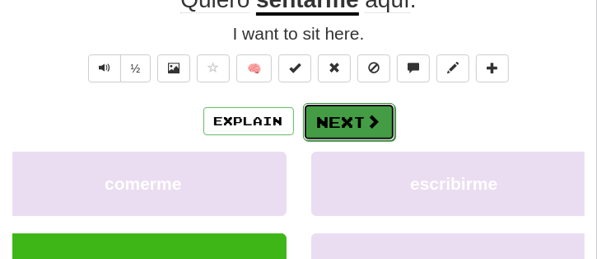
click at [344, 108] on button "Next" at bounding box center [349, 122] width 92 height 38
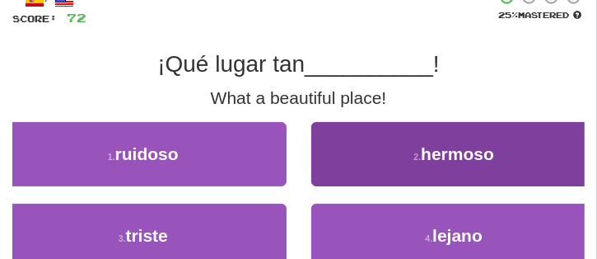
scroll to position [82, 0]
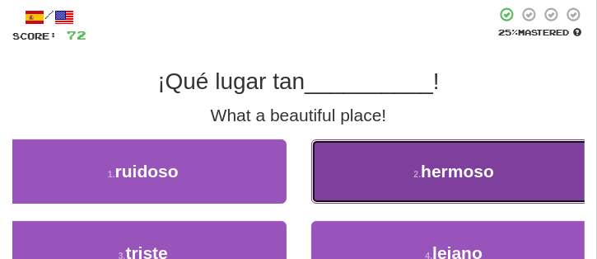
click at [444, 172] on span "hermoso" at bounding box center [457, 170] width 73 height 19
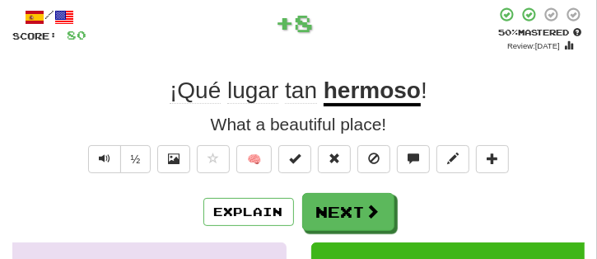
click at [84, 157] on div "½ 🧠" at bounding box center [298, 163] width 573 height 36
click at [101, 155] on button "Text-to-speech controls" at bounding box center [104, 159] width 33 height 28
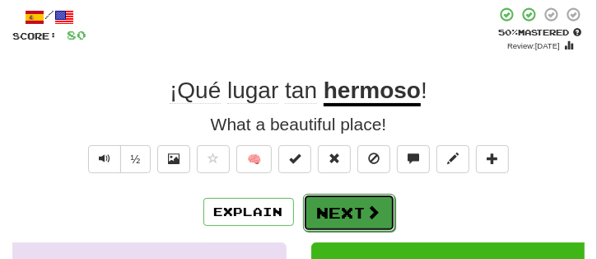
click at [381, 208] on button "Next" at bounding box center [349, 213] width 92 height 38
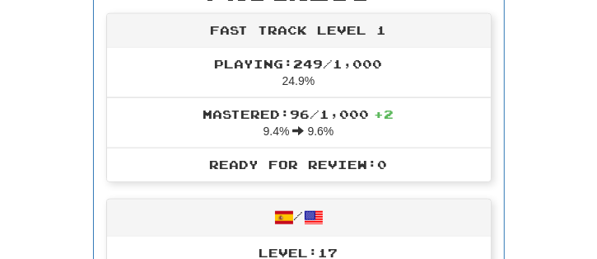
scroll to position [566, 0]
